Goal: Find specific page/section: Find specific page/section

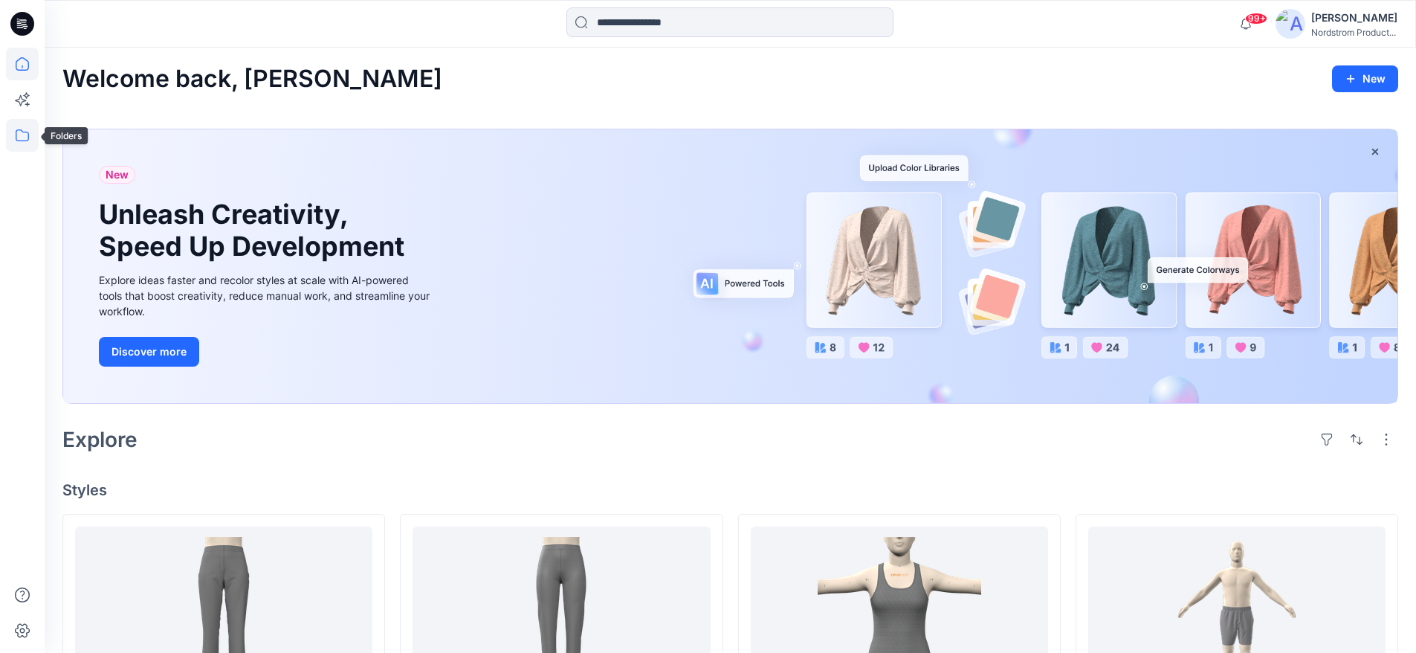
click at [24, 135] on icon at bounding box center [22, 135] width 33 height 33
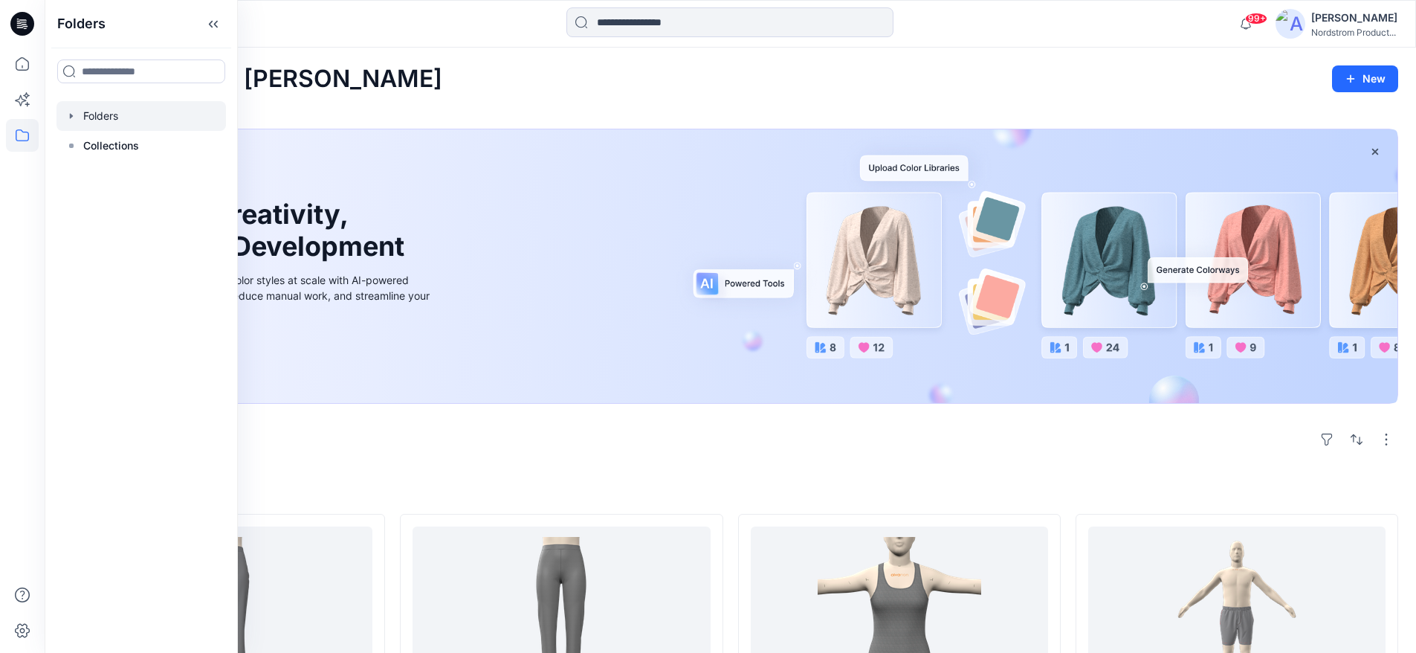
click at [79, 121] on div at bounding box center [140, 116] width 169 height 30
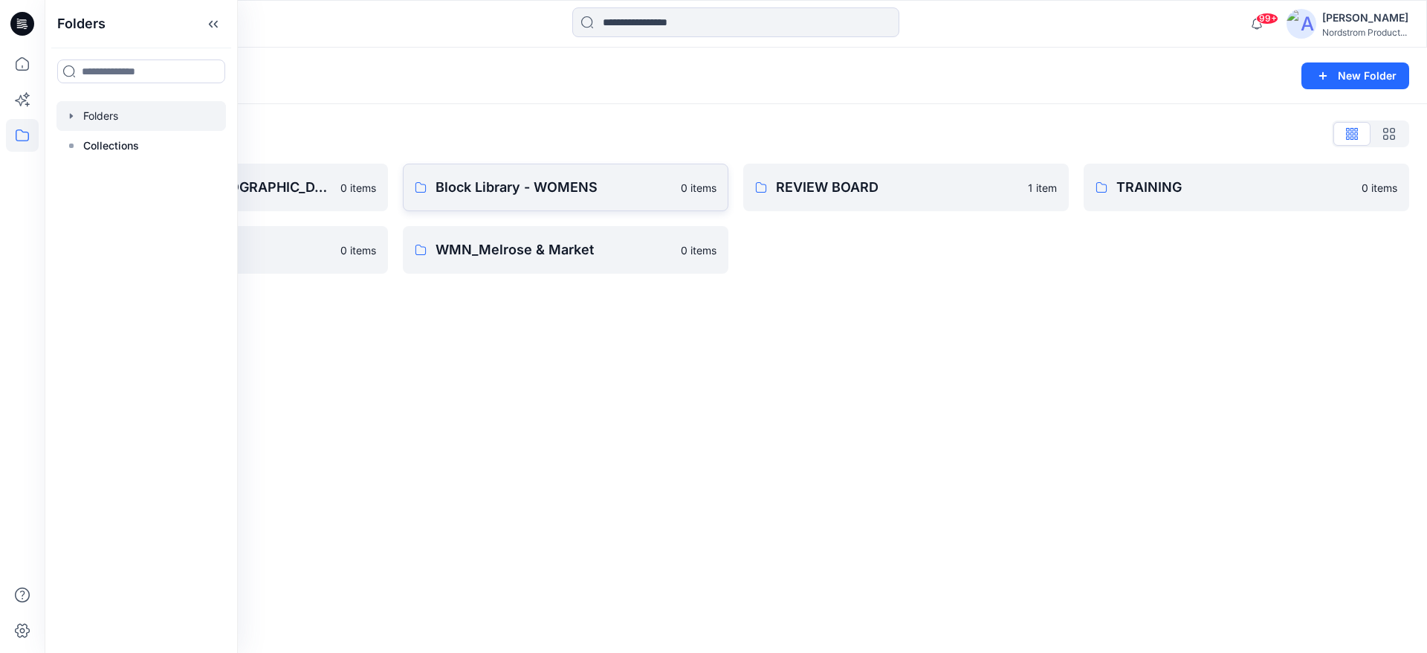
click at [479, 169] on link "Block Library - WOMENS 0 items" at bounding box center [566, 188] width 326 height 48
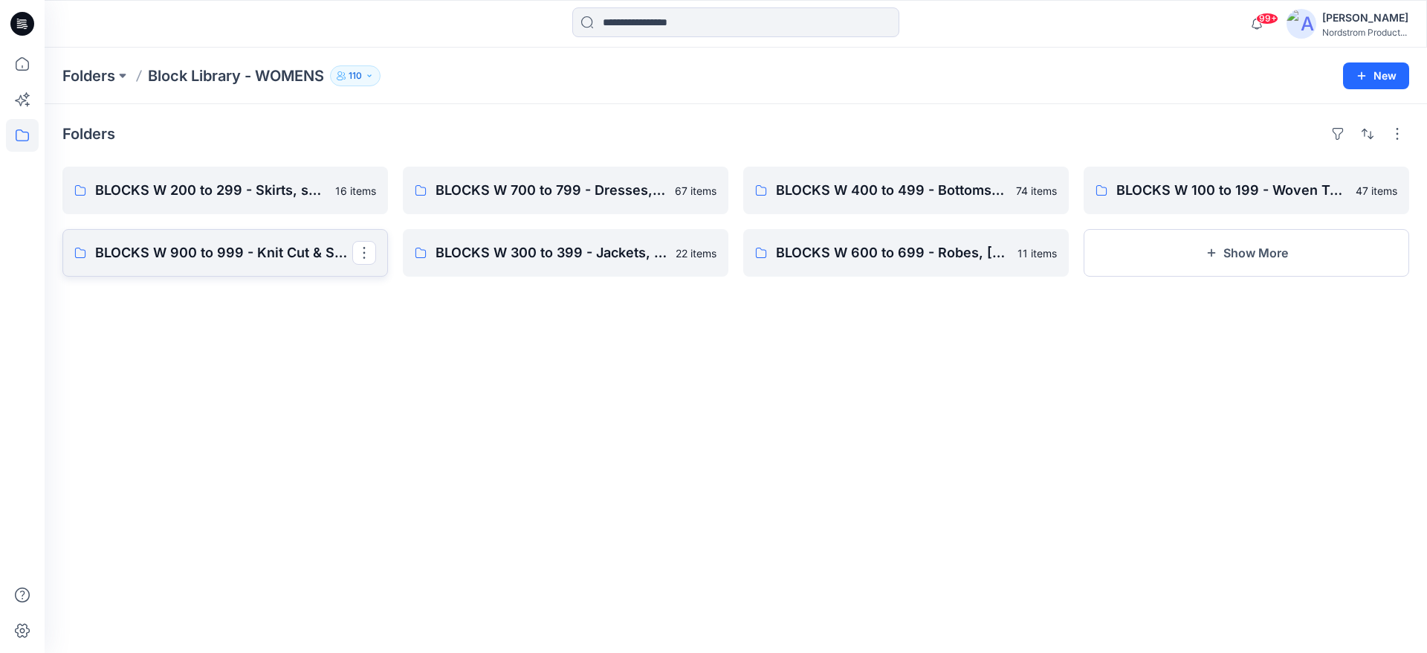
click at [239, 265] on link "BLOCKS W 900 to 999 - Knit Cut & Sew Tops" at bounding box center [225, 253] width 326 height 48
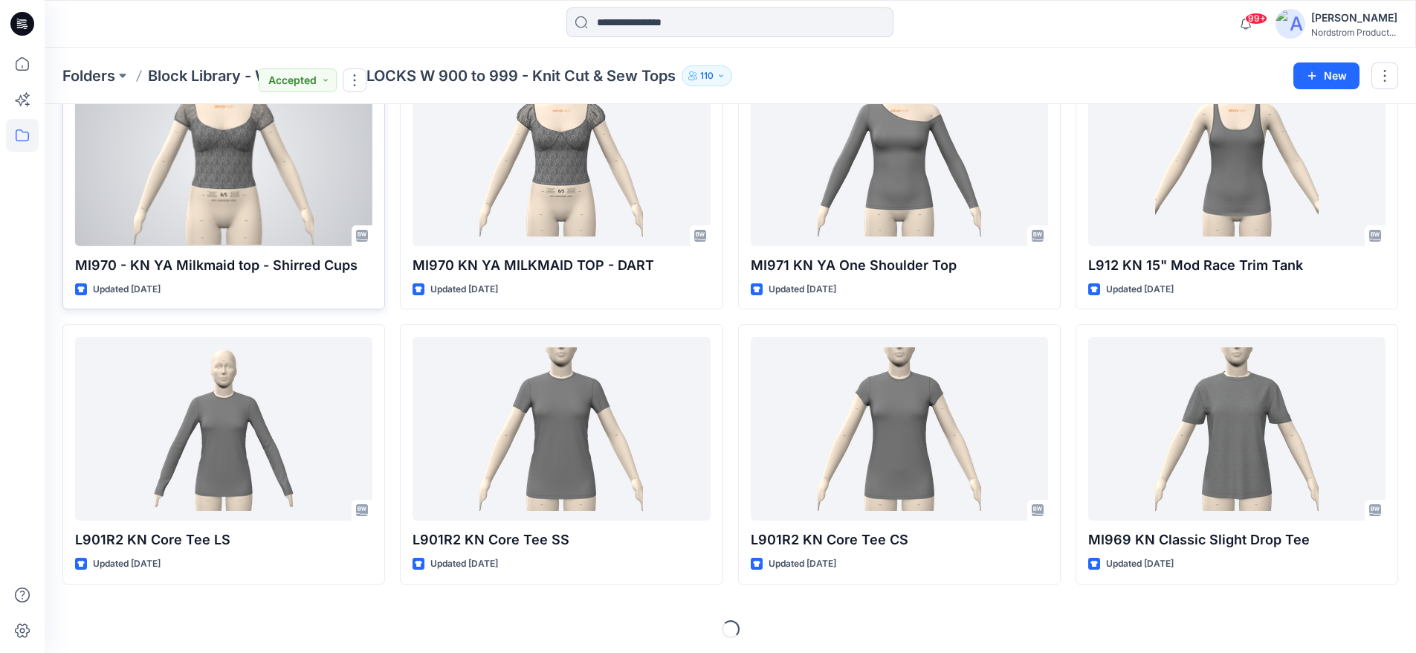
scroll to position [394, 0]
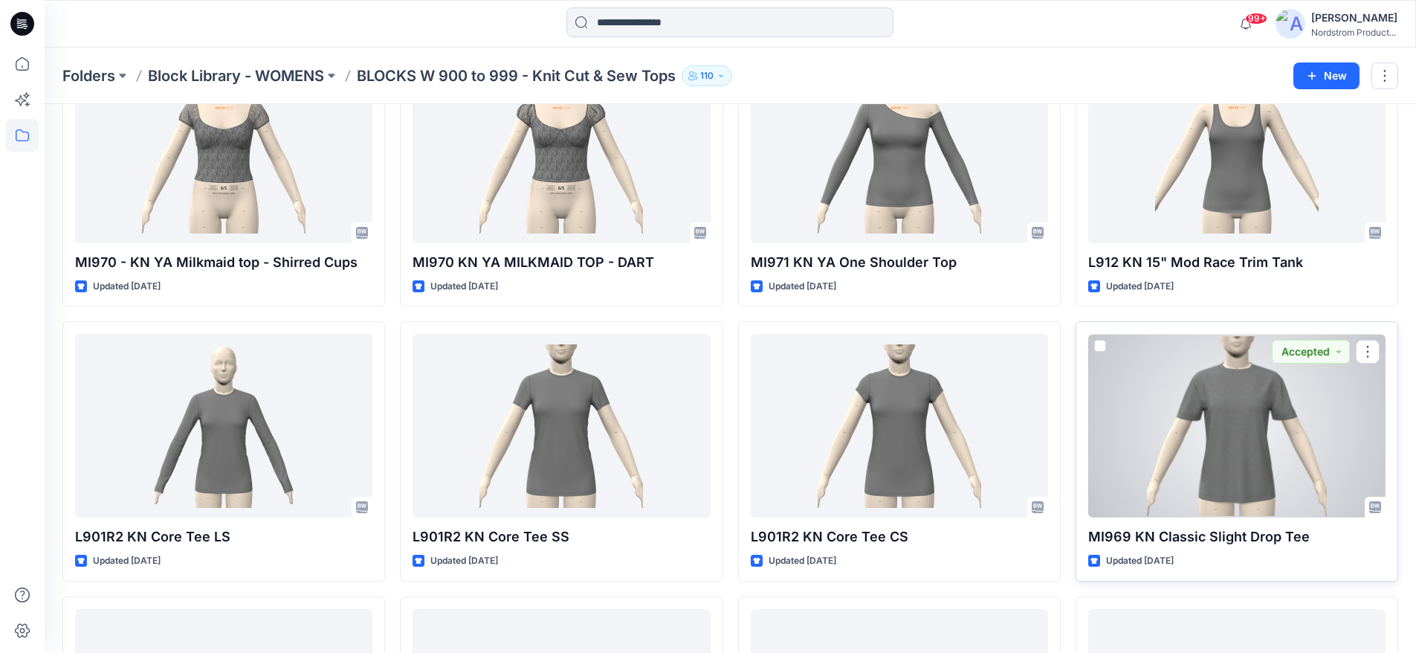
click at [1150, 447] on div at bounding box center [1236, 426] width 297 height 184
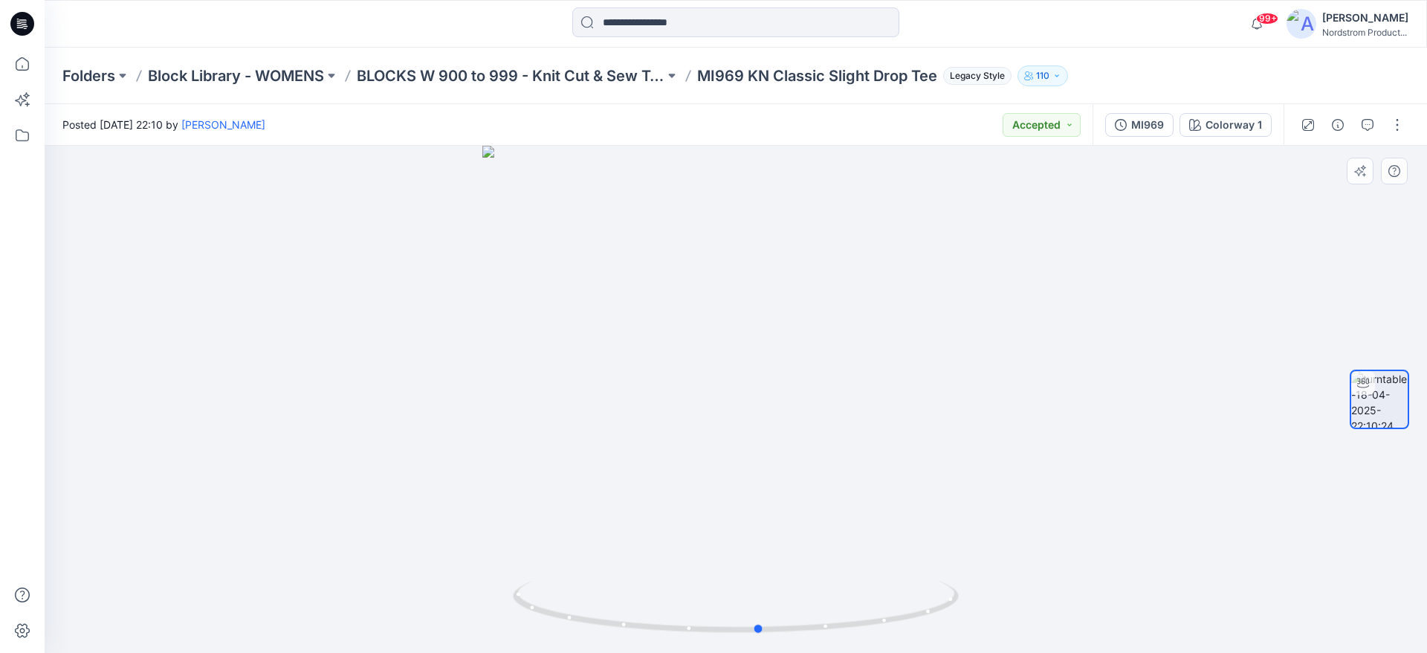
drag, startPoint x: 882, startPoint y: 618, endPoint x: 906, endPoint y: 639, distance: 31.1
click at [906, 639] on div at bounding box center [736, 399] width 1383 height 507
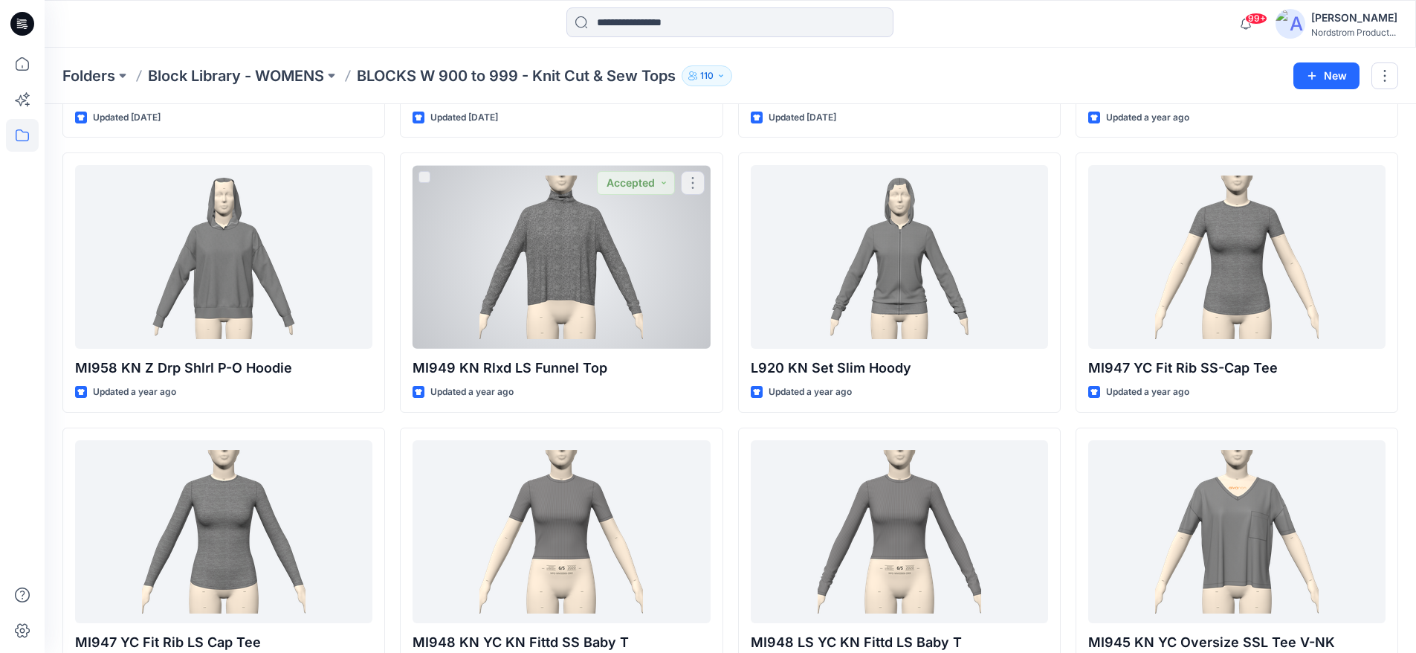
scroll to position [1938, 0]
